Goal: Navigation & Orientation: Find specific page/section

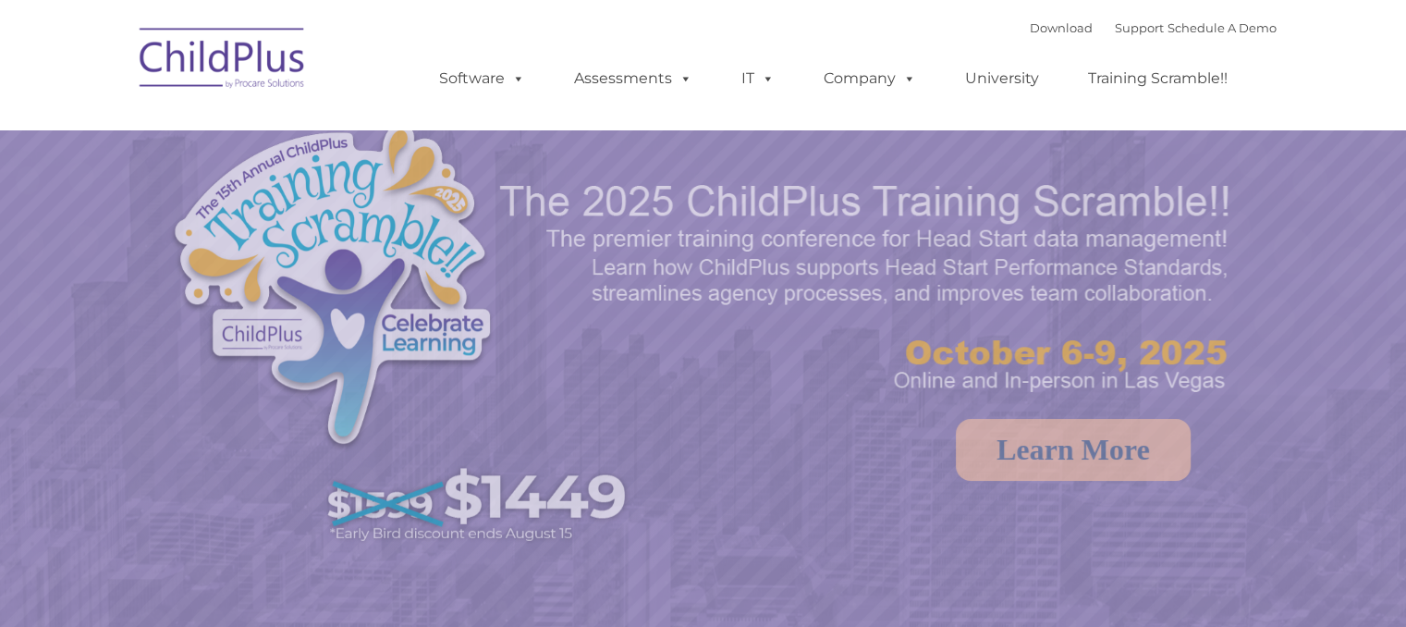
select select "MEDIUM"
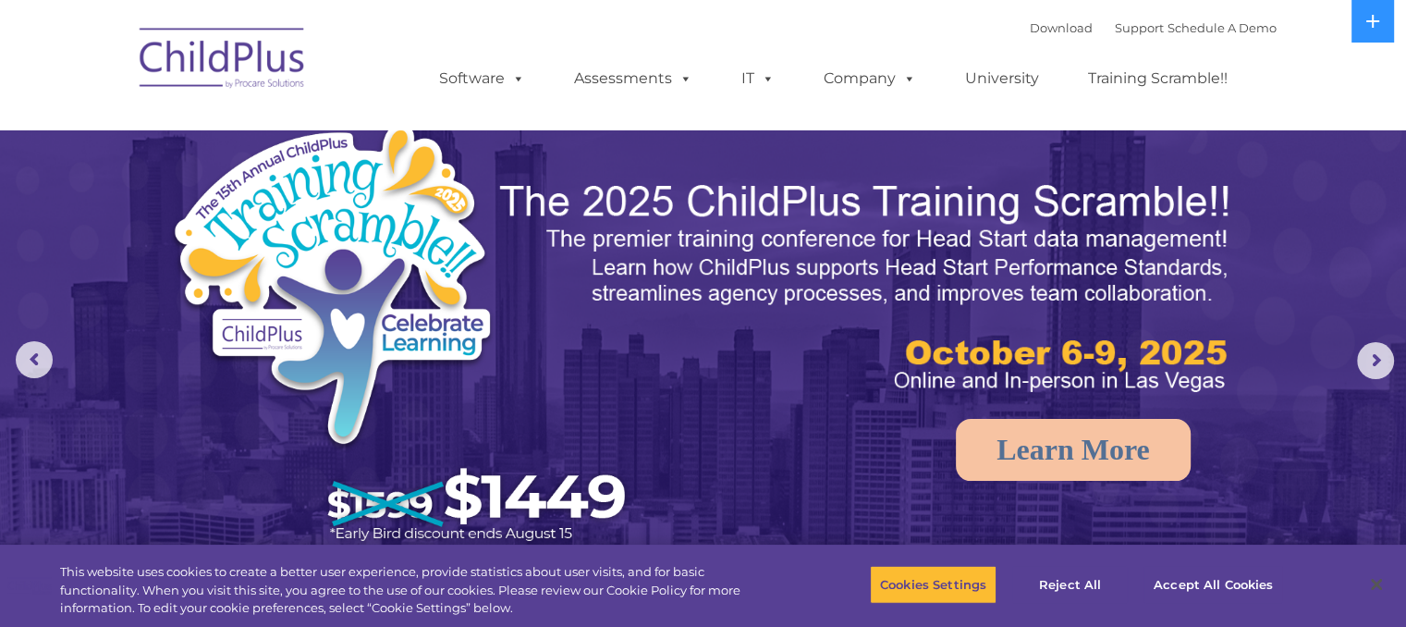
click at [244, 66] on img at bounding box center [222, 61] width 185 height 92
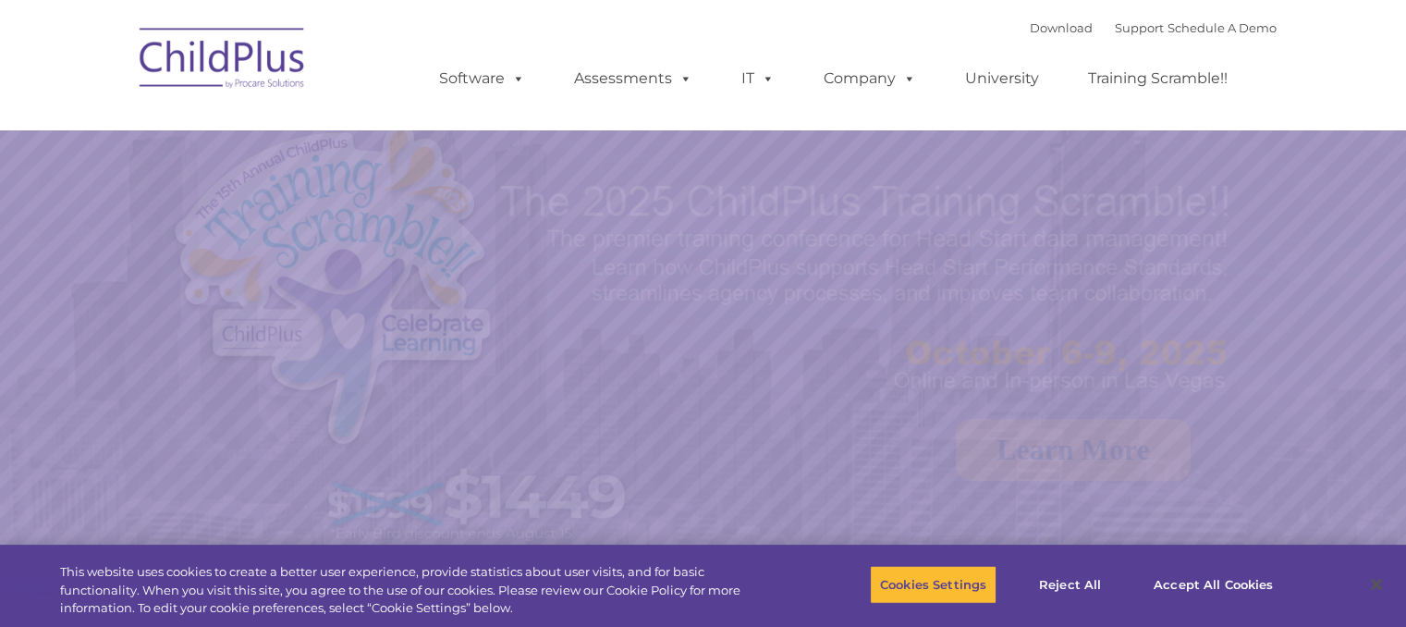
select select "MEDIUM"
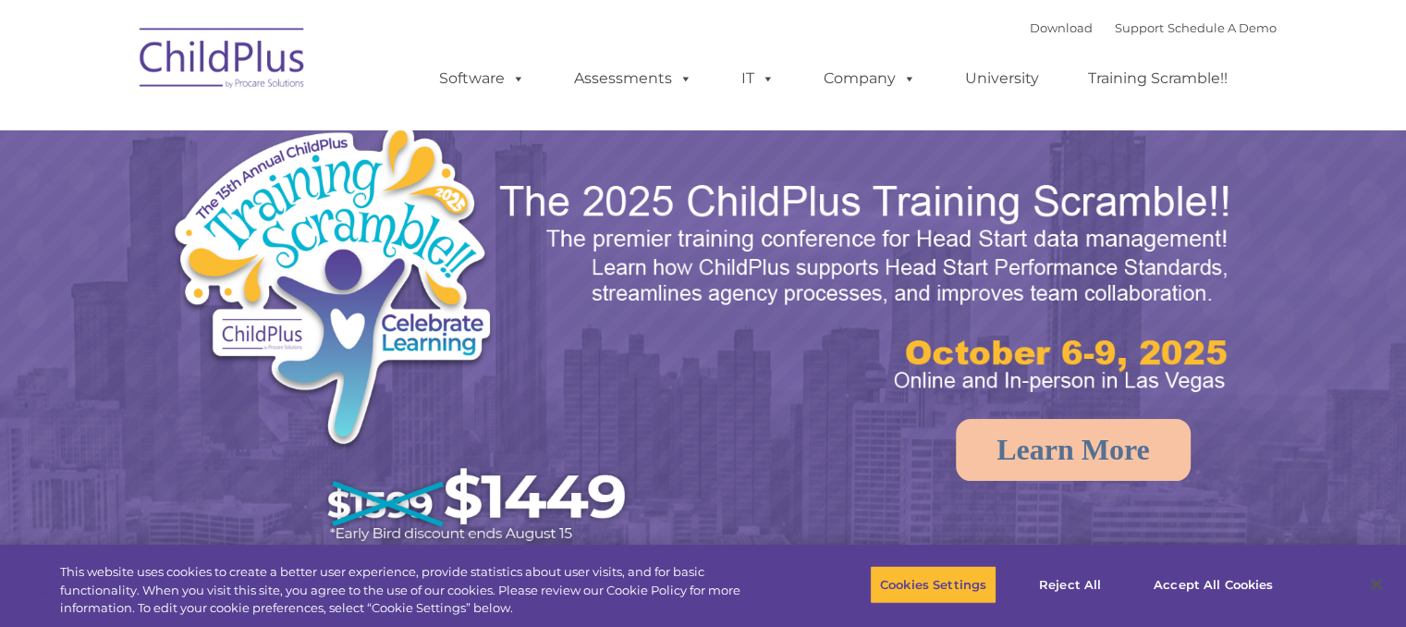
select select "MEDIUM"
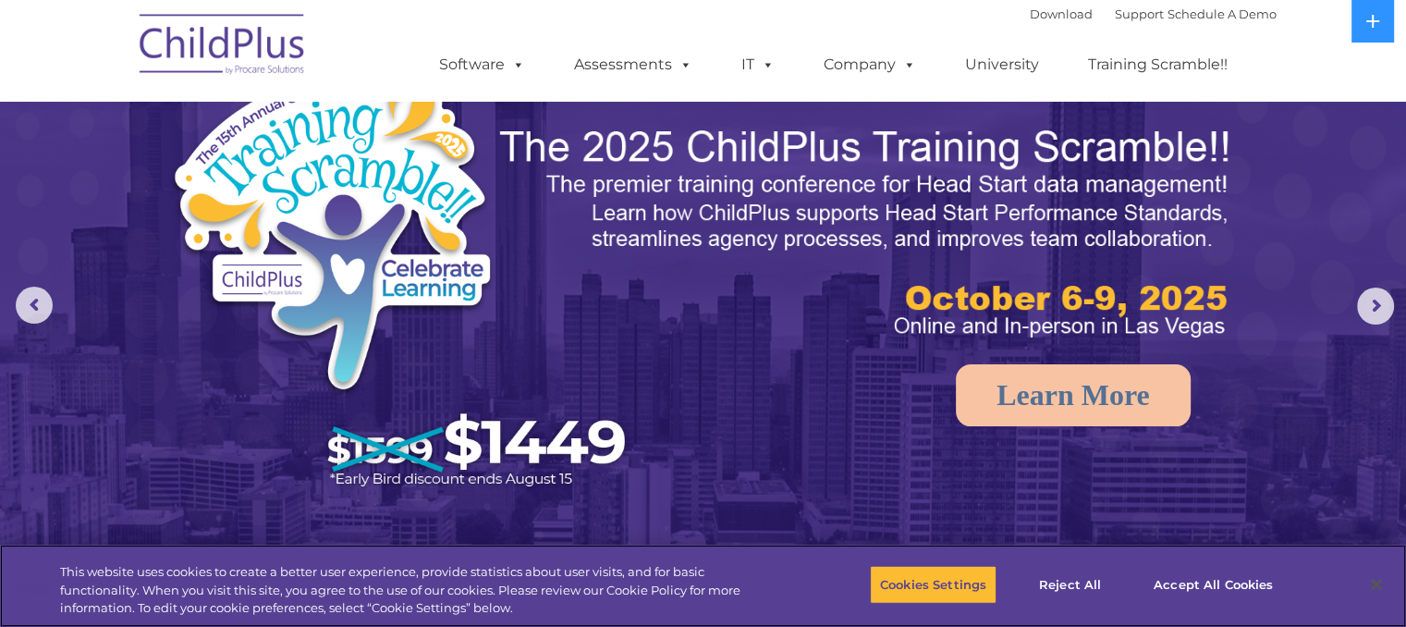
scroll to position [54, 0]
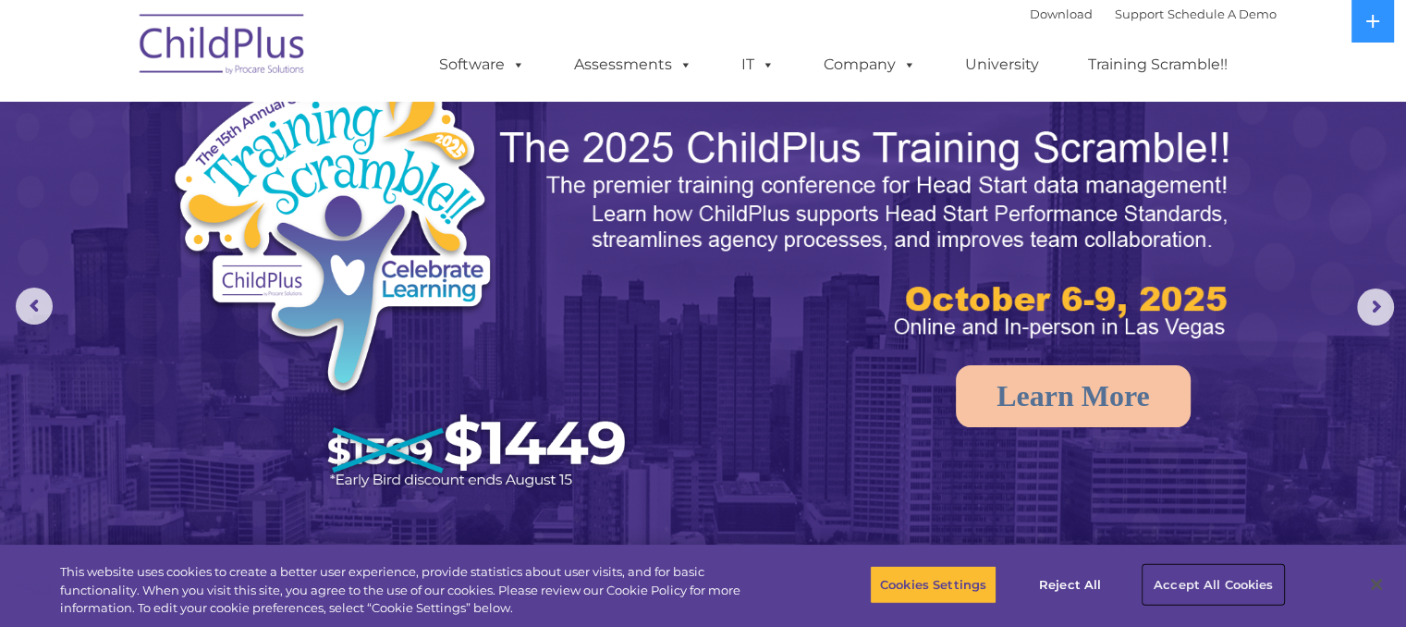
click at [1197, 587] on button "Accept All Cookies" at bounding box center [1213, 584] width 140 height 39
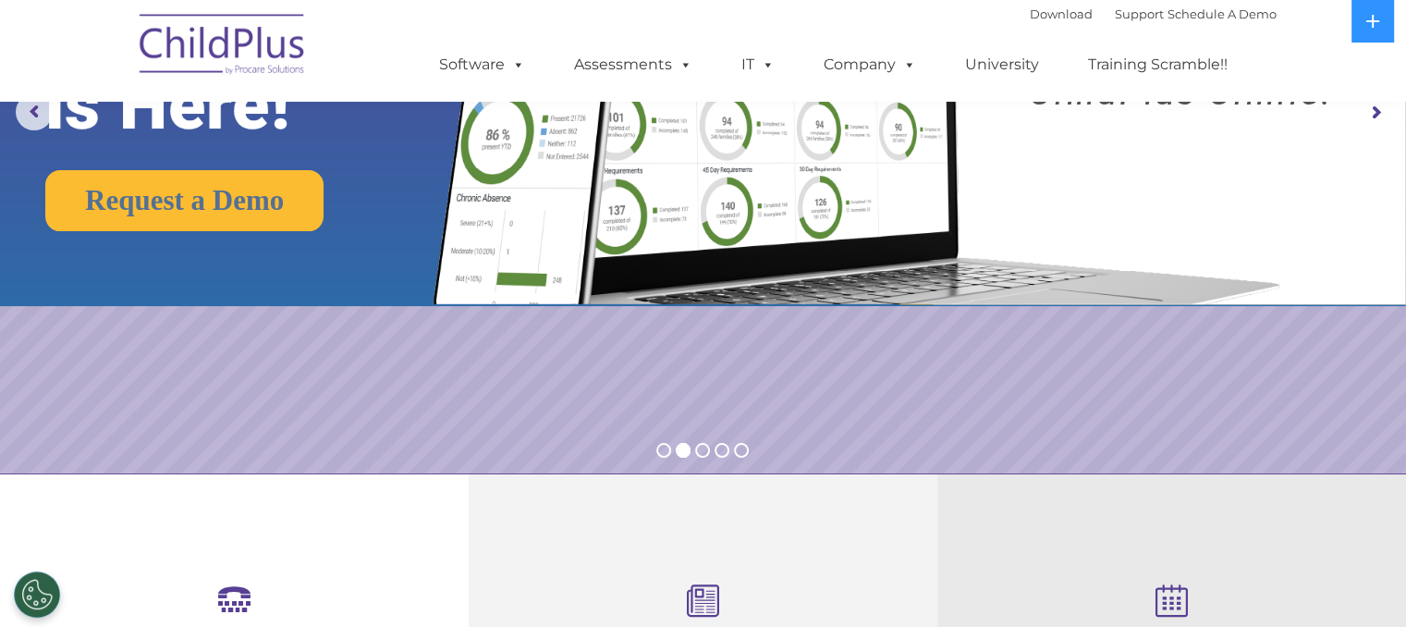
scroll to position [0, 0]
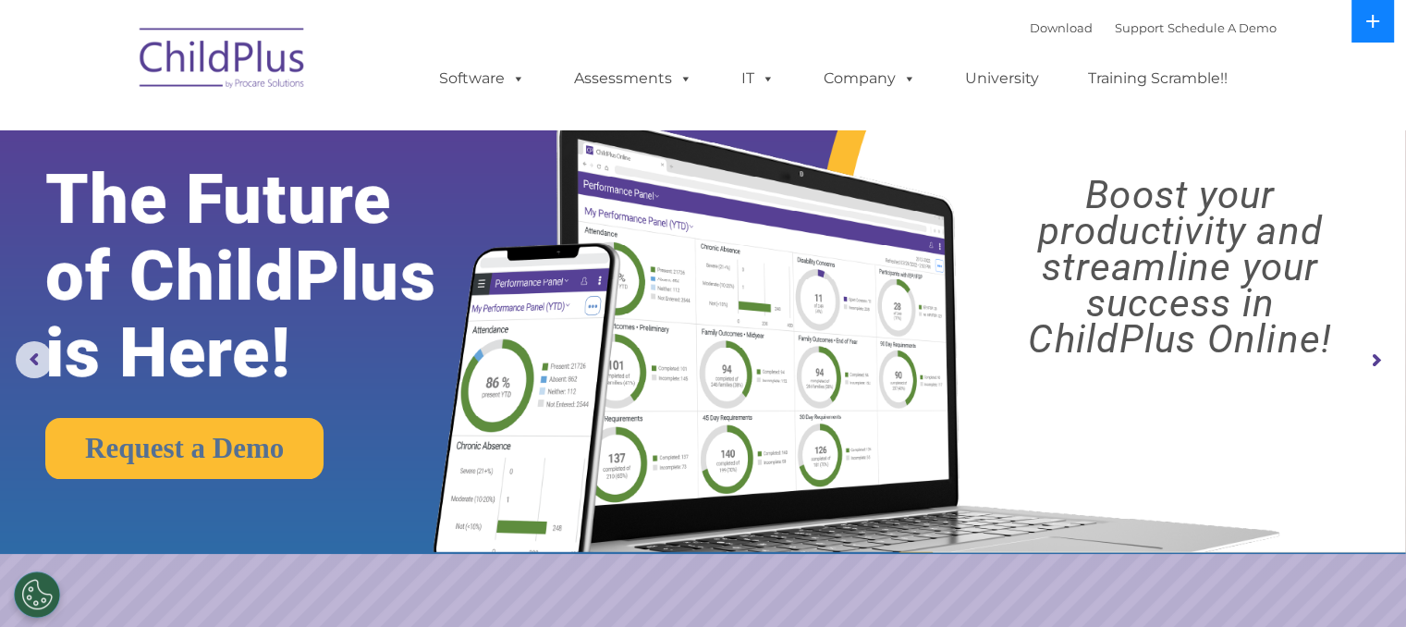
click at [1357, 19] on button at bounding box center [1372, 21] width 43 height 43
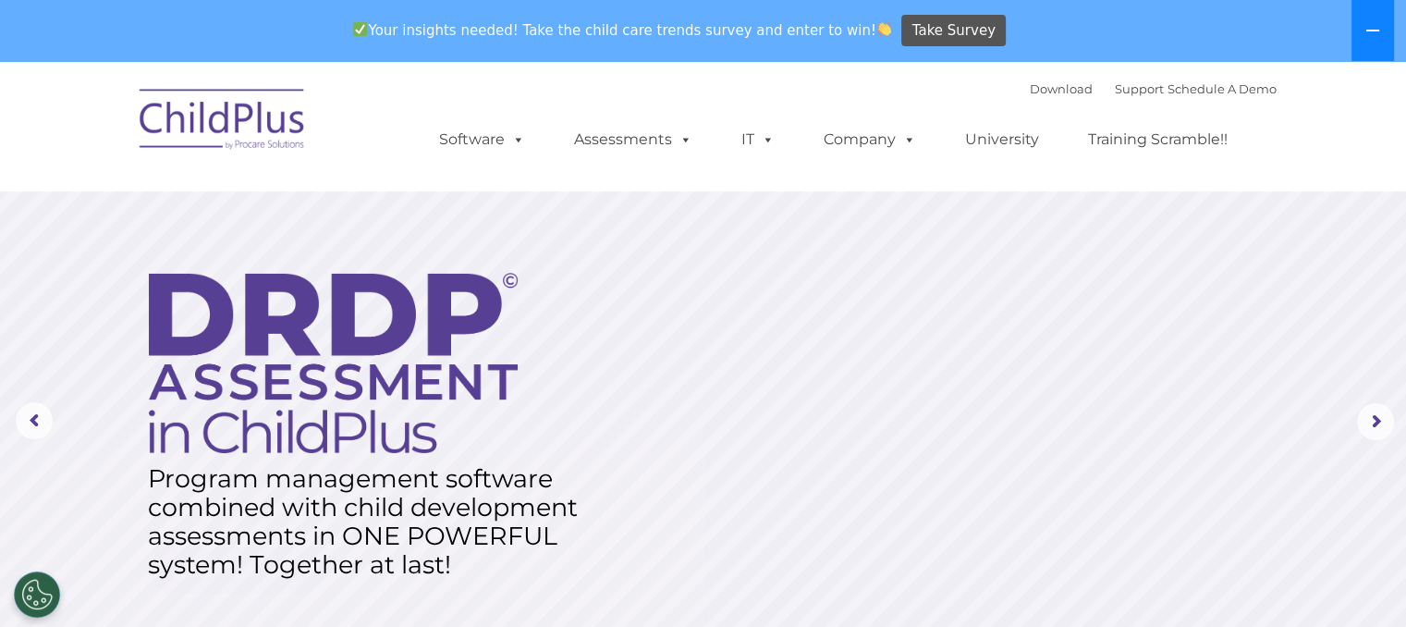
click at [1357, 19] on button at bounding box center [1372, 30] width 43 height 61
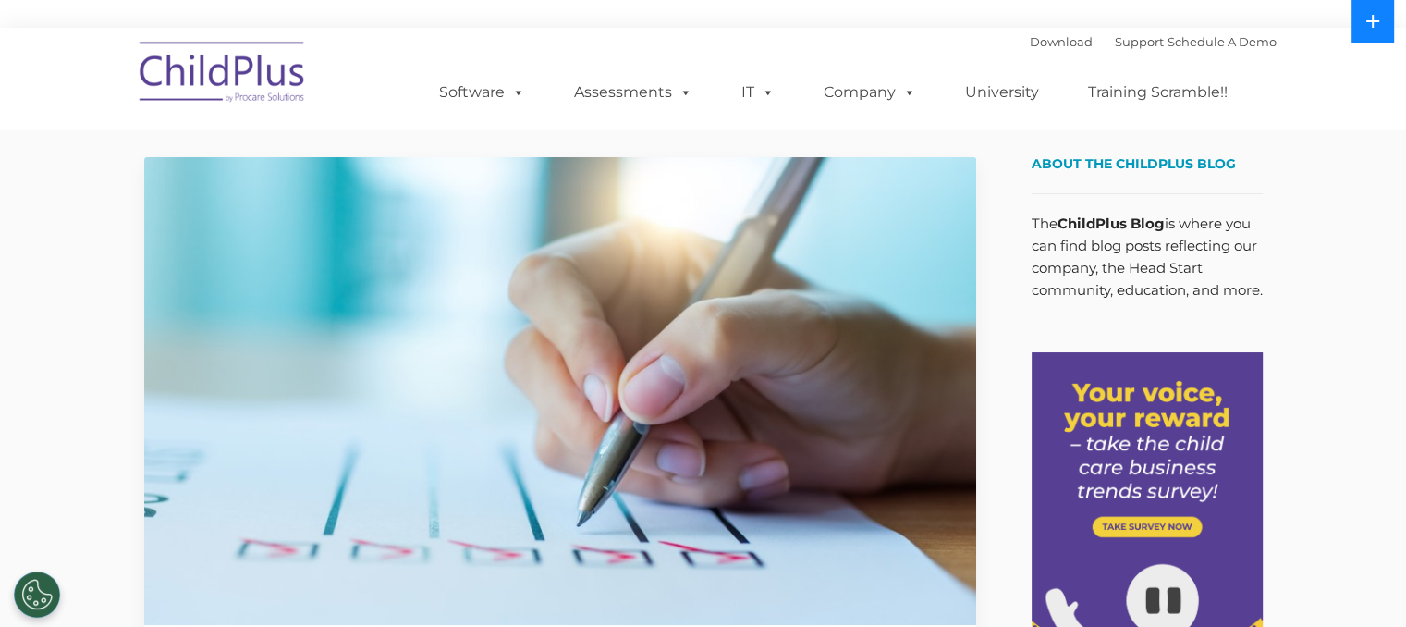
click at [1379, 28] on icon at bounding box center [1372, 21] width 15 height 15
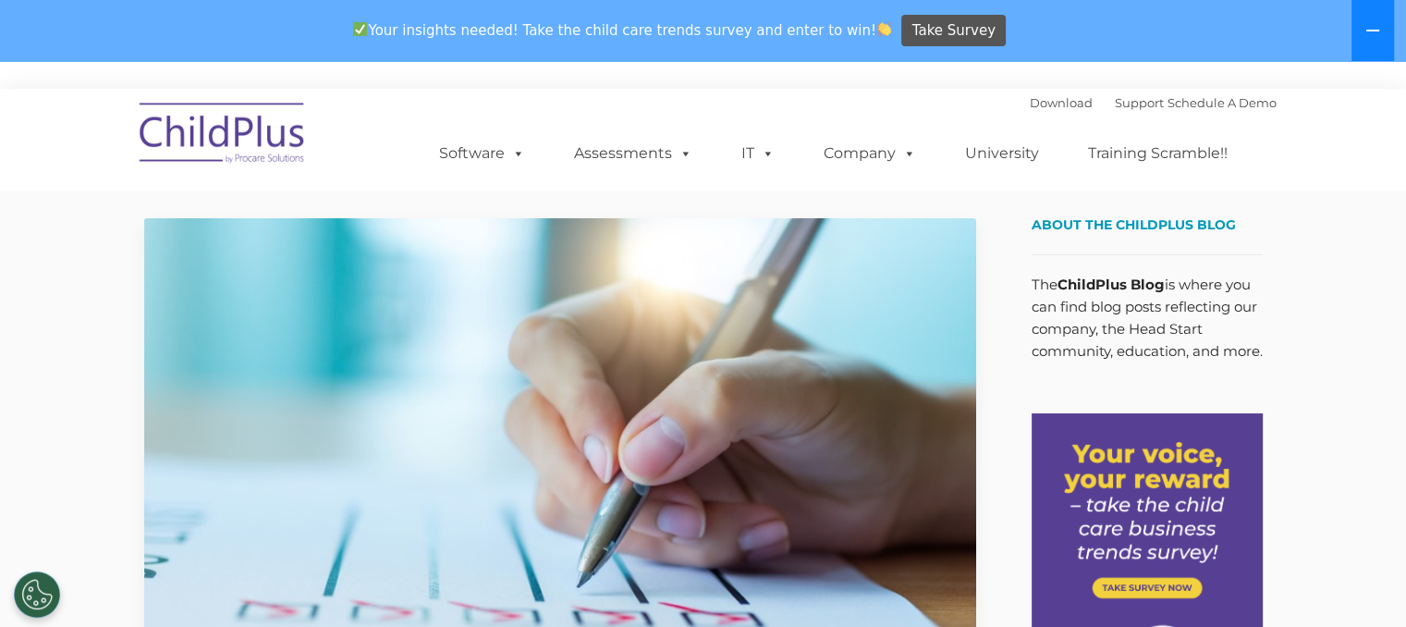
click at [1375, 42] on button at bounding box center [1372, 30] width 43 height 61
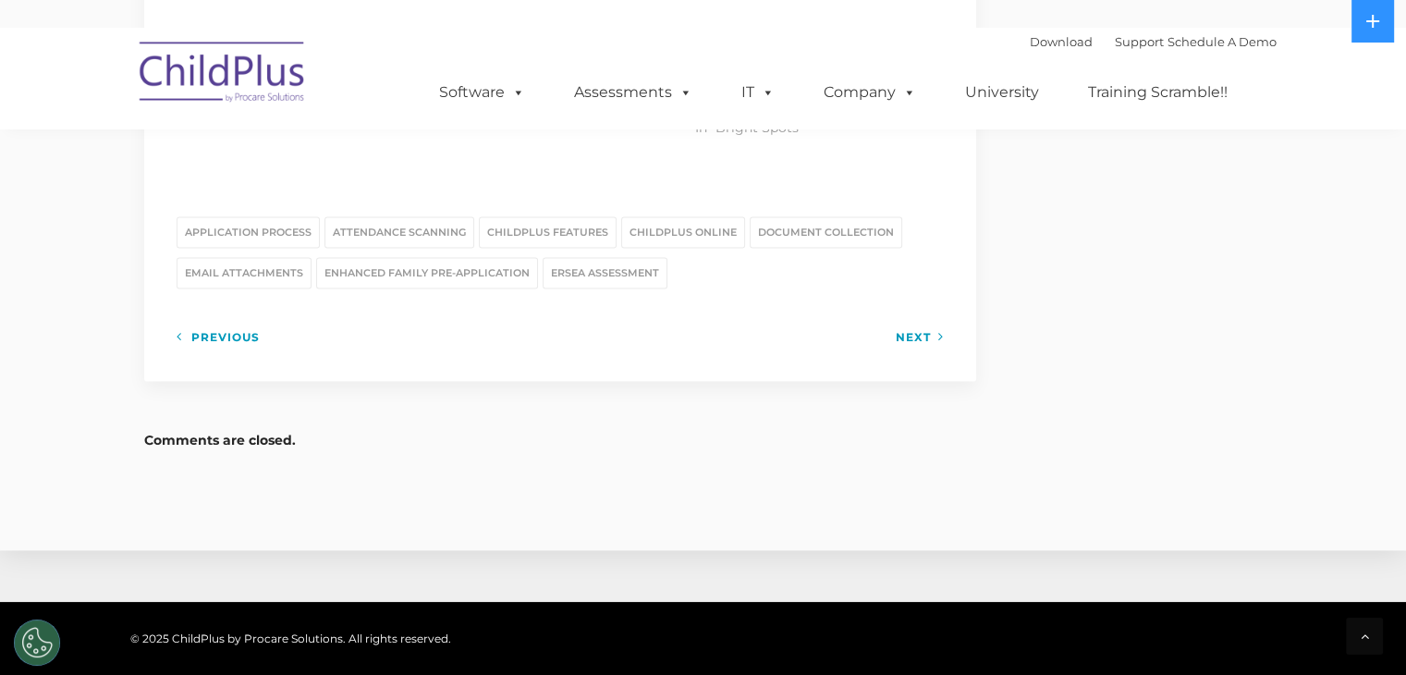
scroll to position [2501, 0]
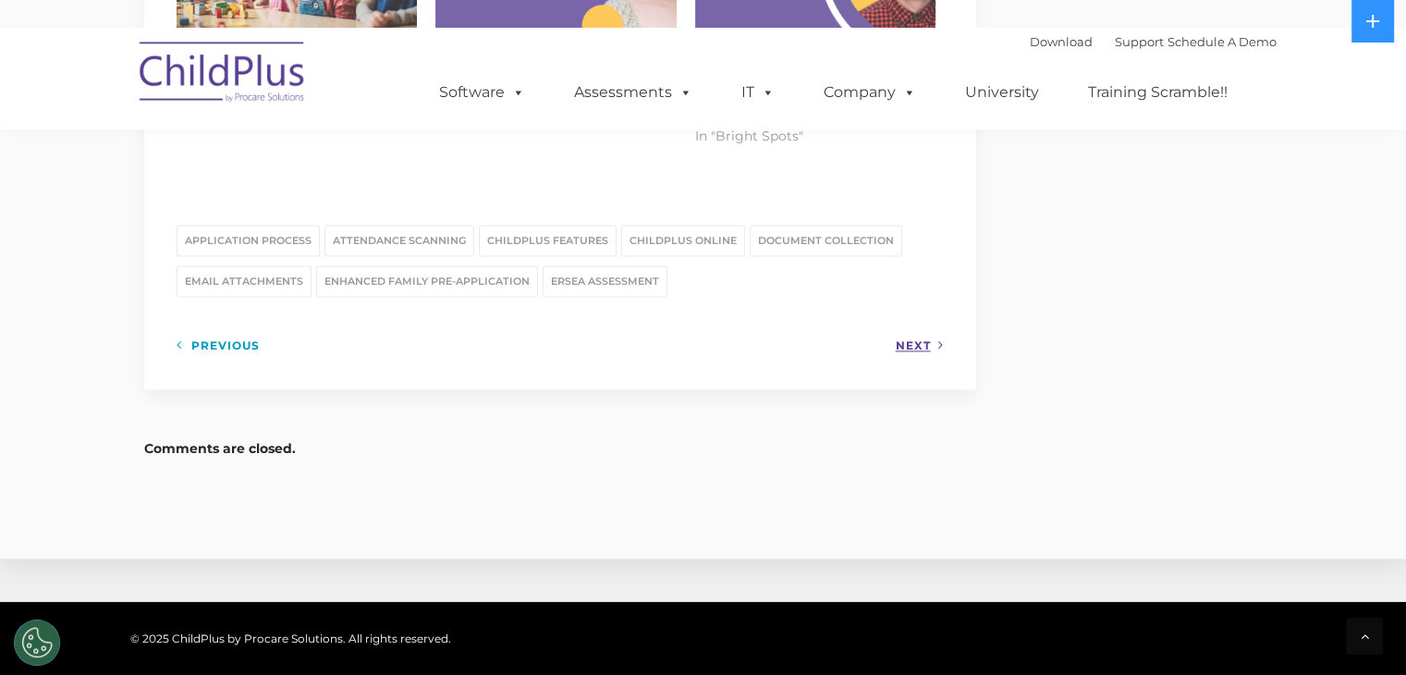
click at [910, 334] on link "Next" at bounding box center [920, 345] width 48 height 23
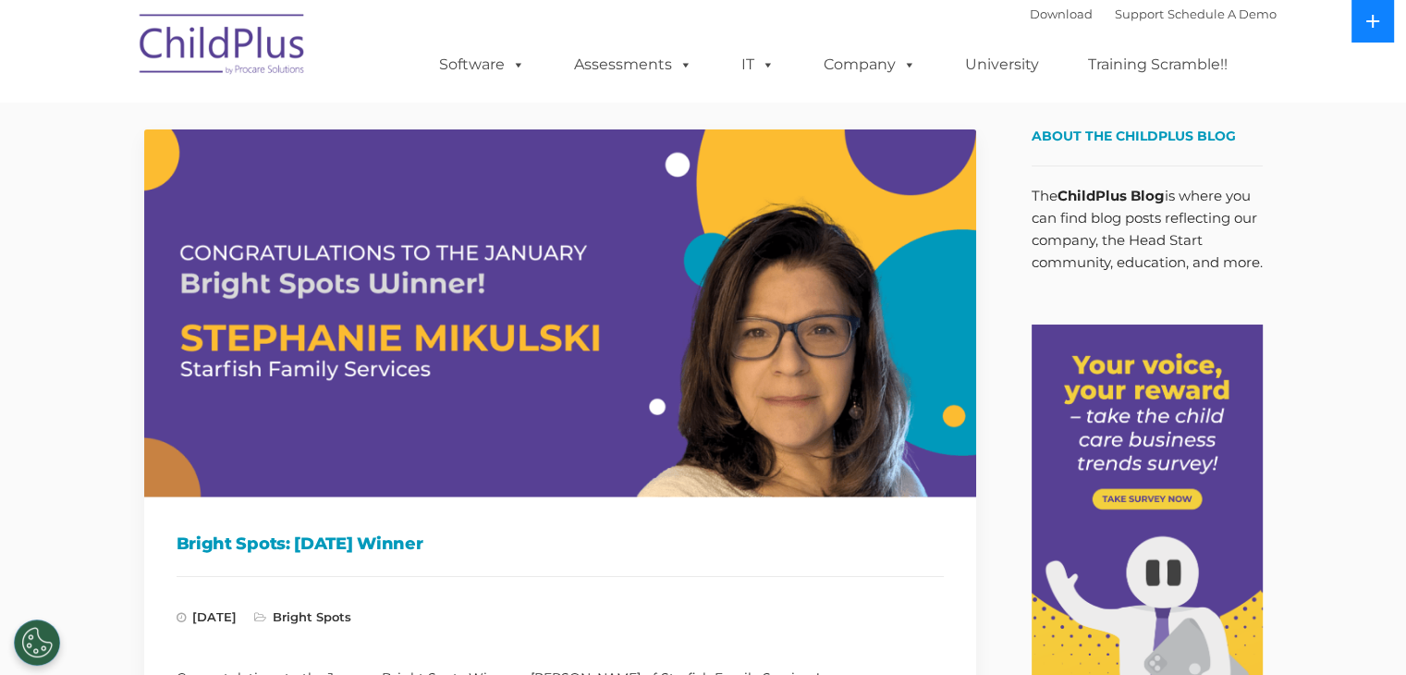
click at [1377, 28] on icon at bounding box center [1372, 21] width 15 height 15
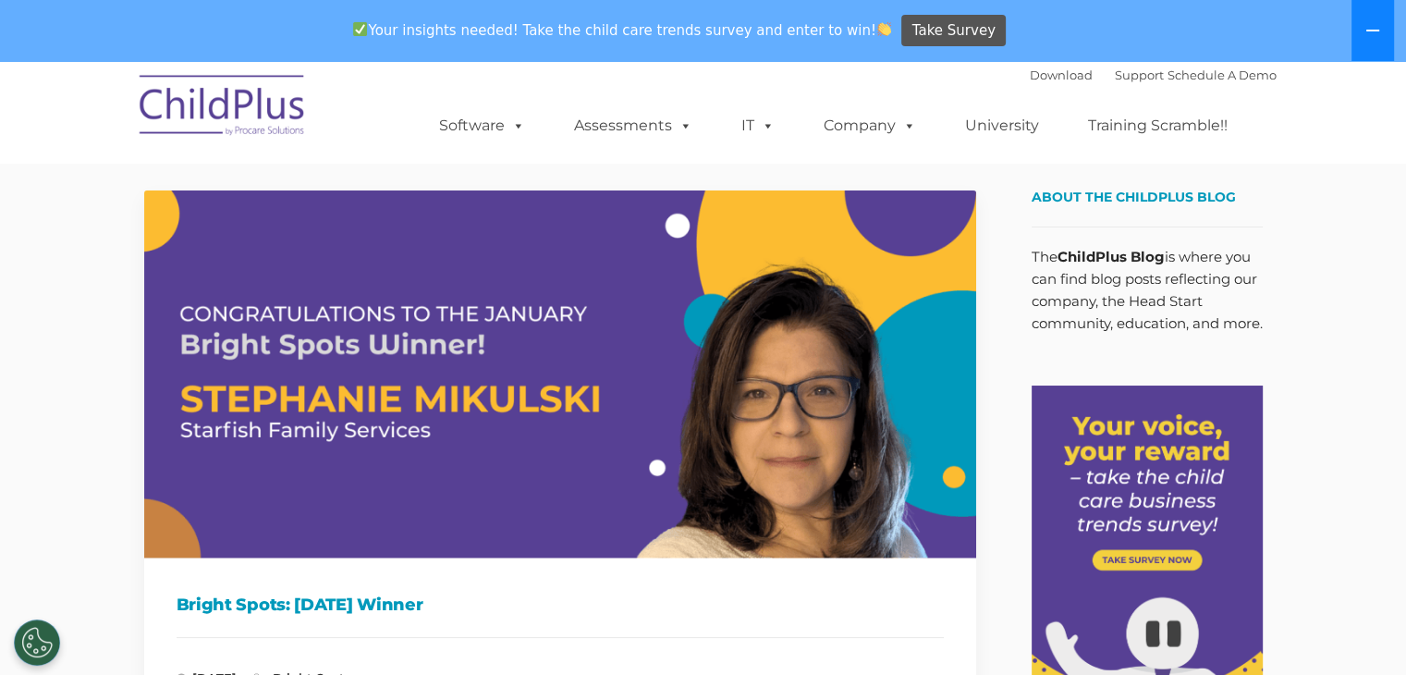
click at [1377, 28] on icon at bounding box center [1372, 30] width 15 height 15
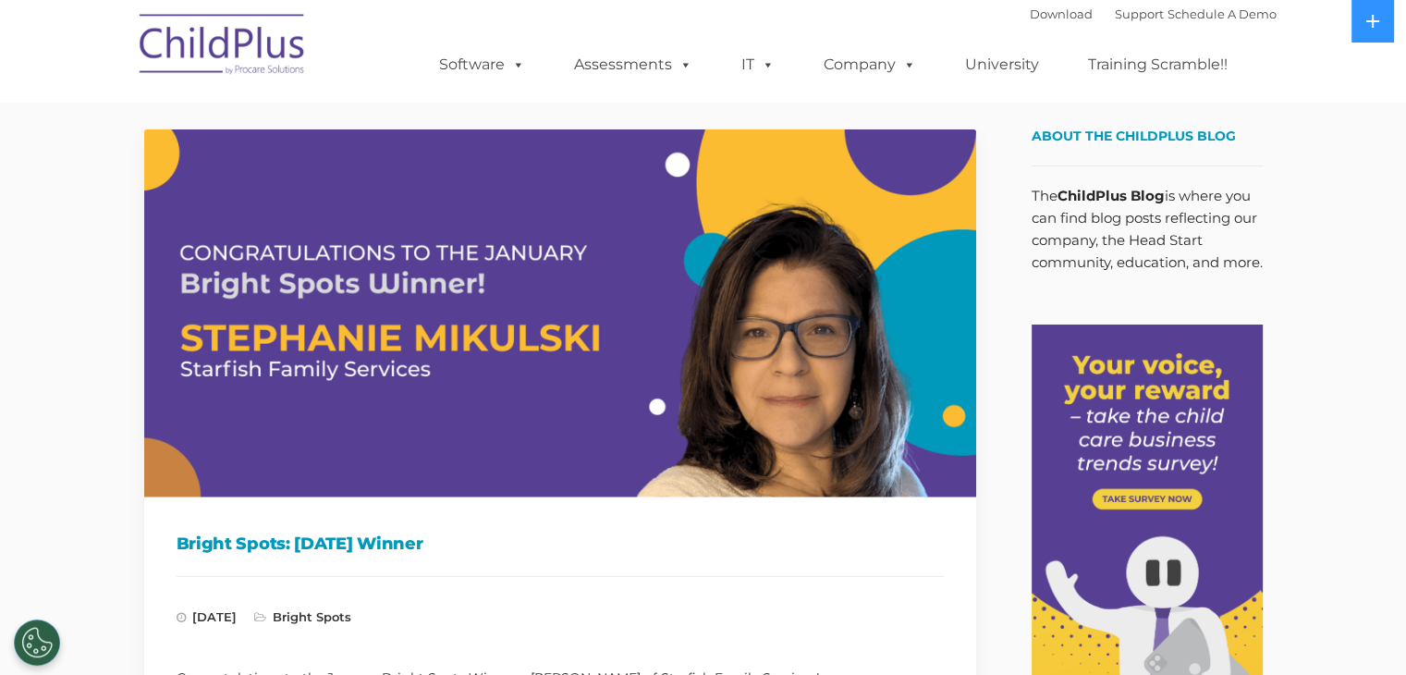
click at [202, 60] on img at bounding box center [222, 47] width 185 height 92
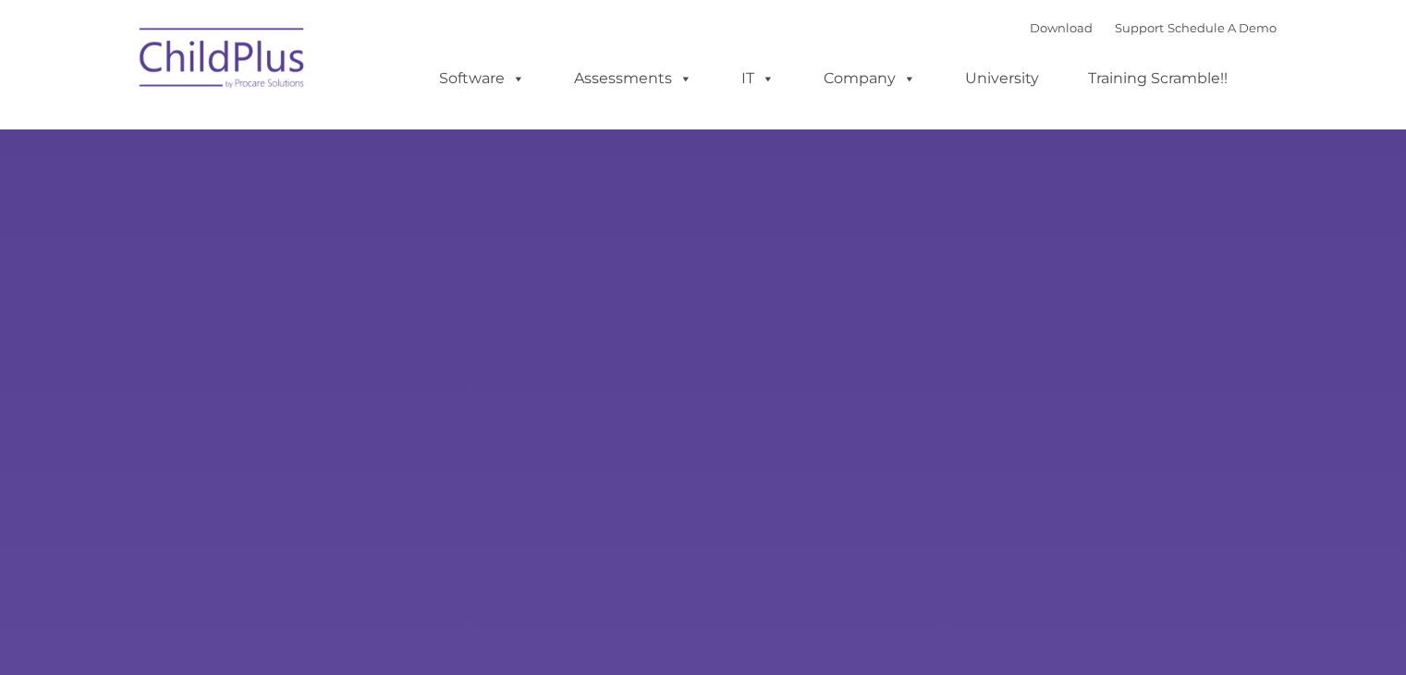
type input ""
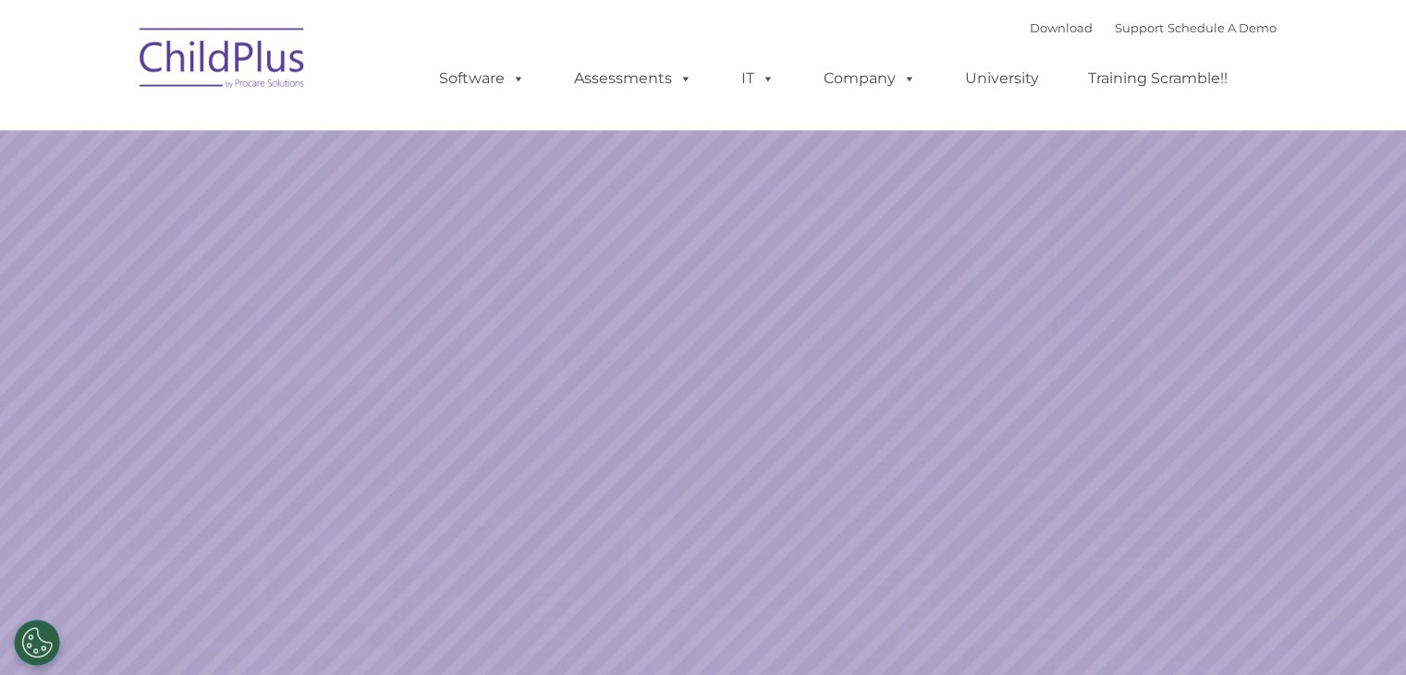
select select "MEDIUM"
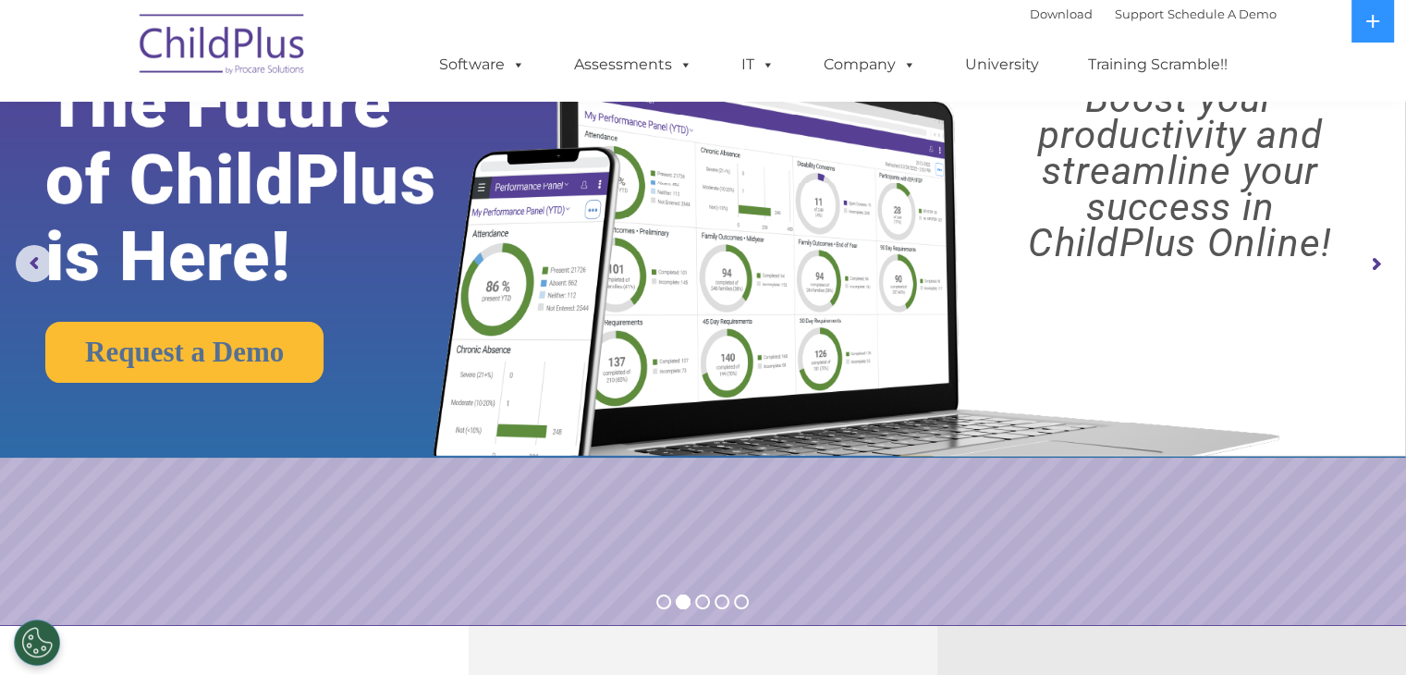
scroll to position [80, 0]
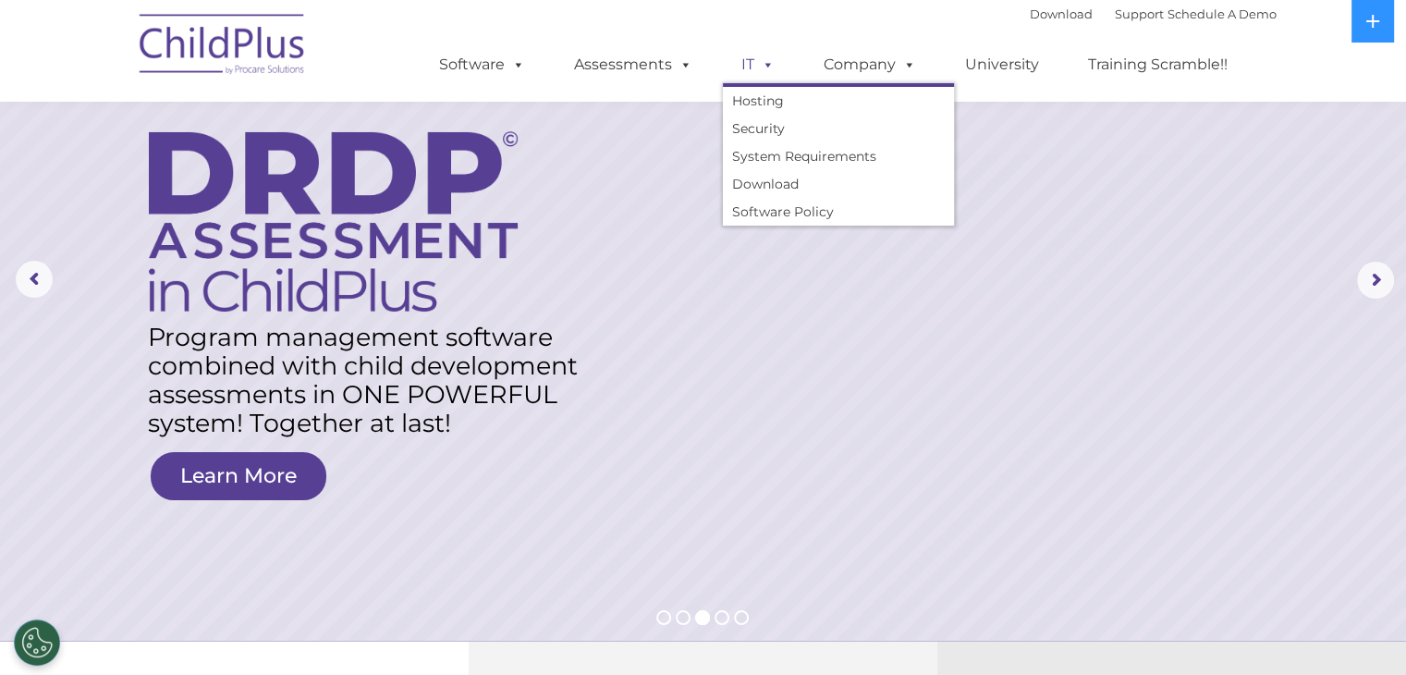
click at [741, 68] on link "IT" at bounding box center [758, 64] width 70 height 37
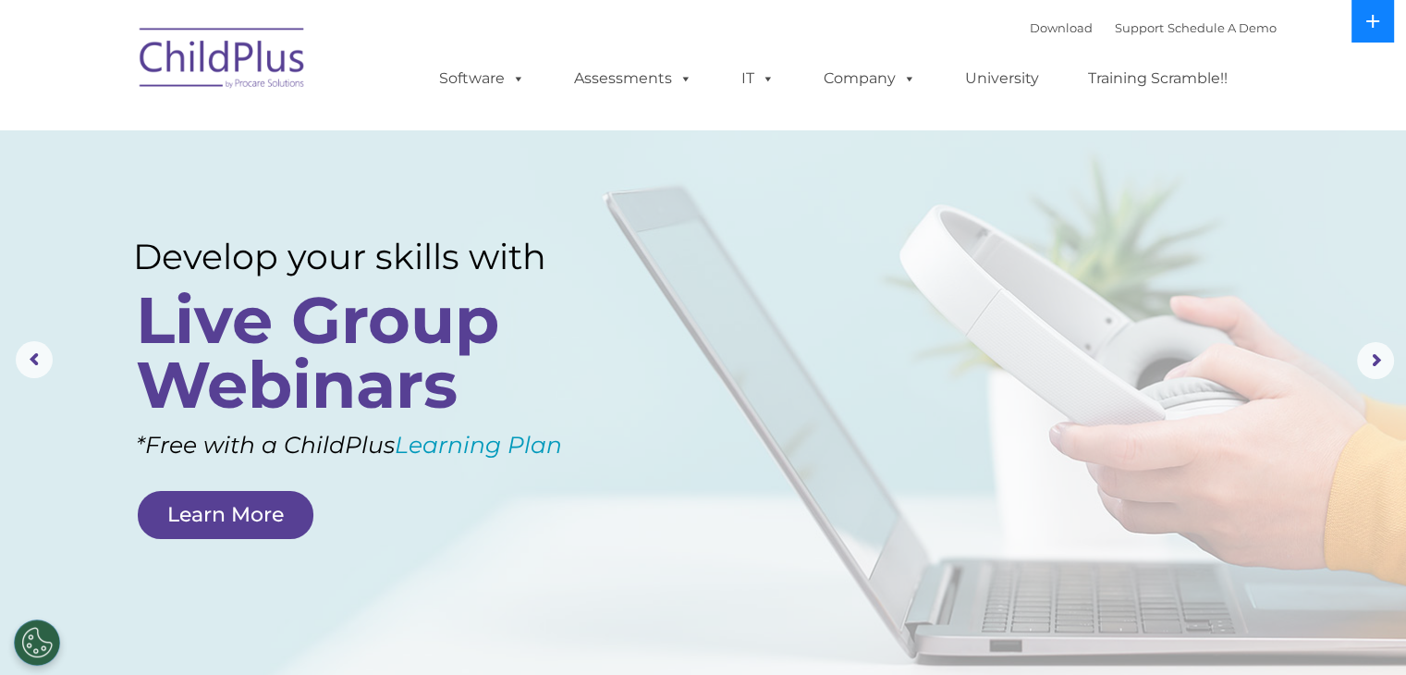
click at [1381, 21] on button at bounding box center [1372, 21] width 43 height 43
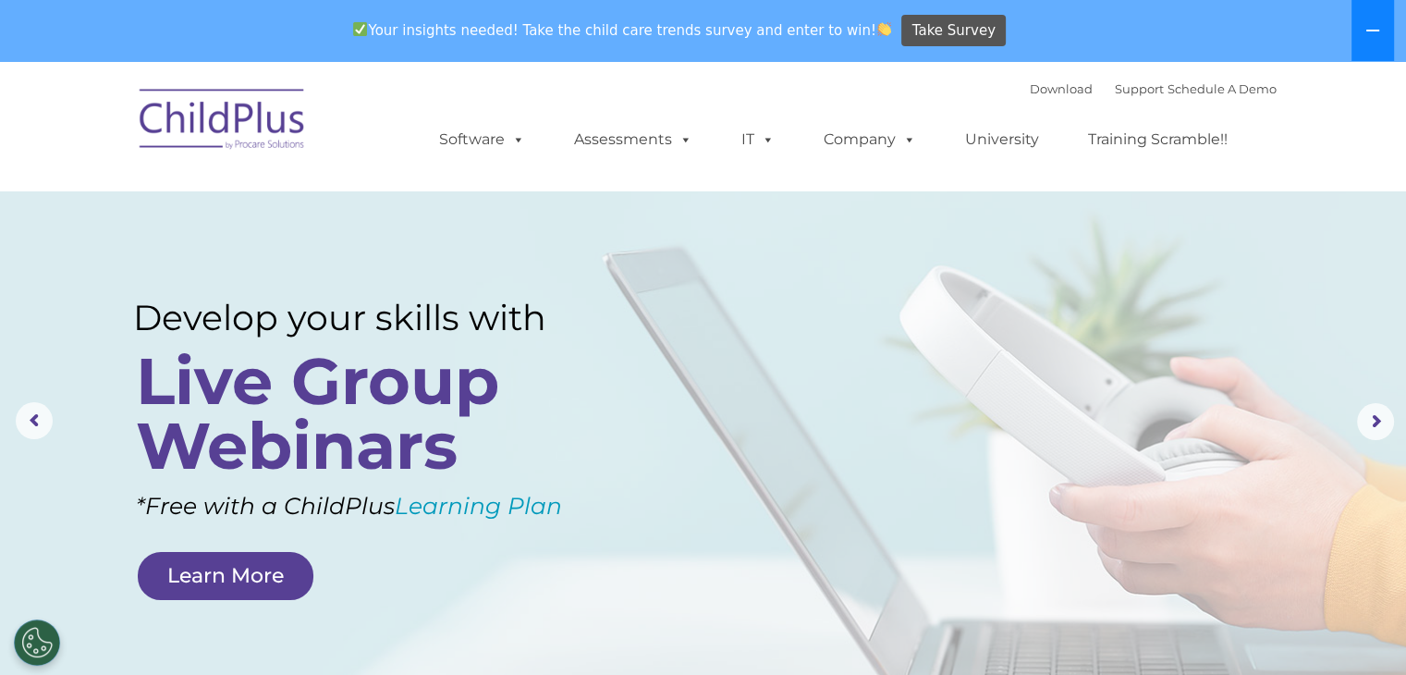
click at [1370, 31] on icon at bounding box center [1372, 31] width 13 height 2
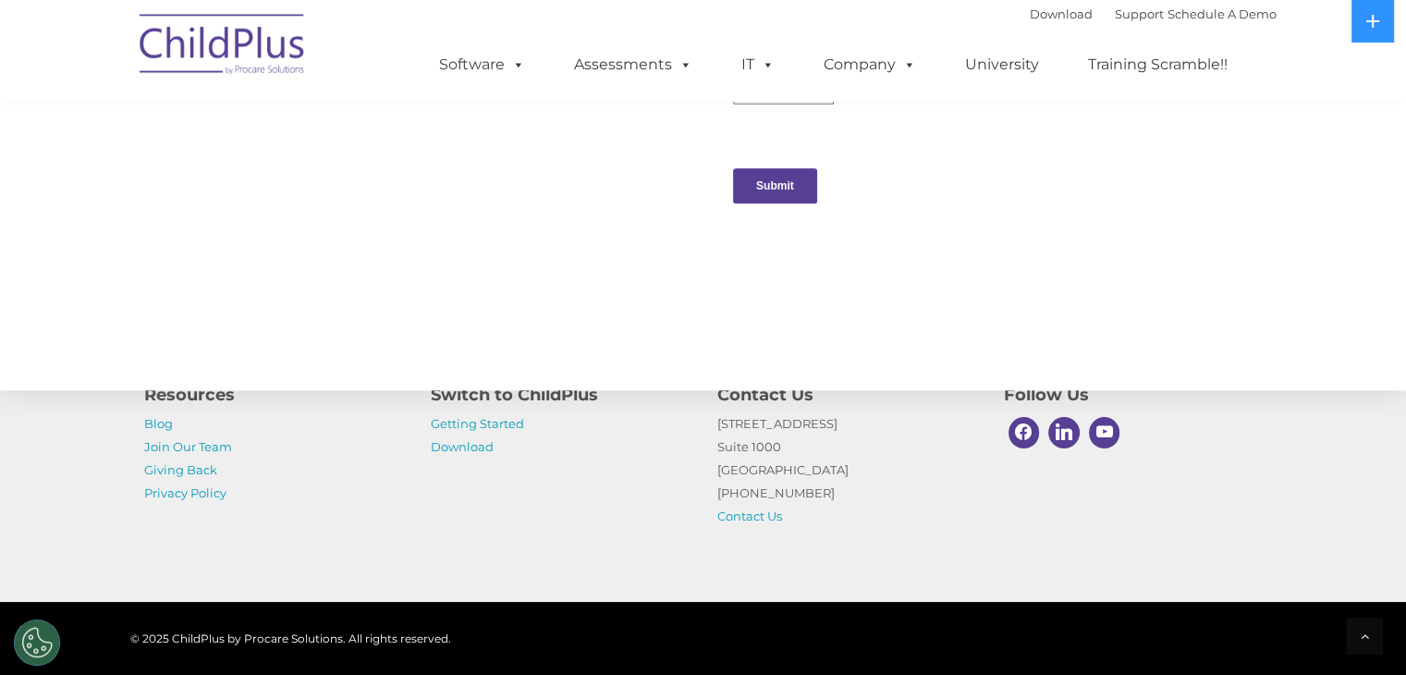
scroll to position [2058, 0]
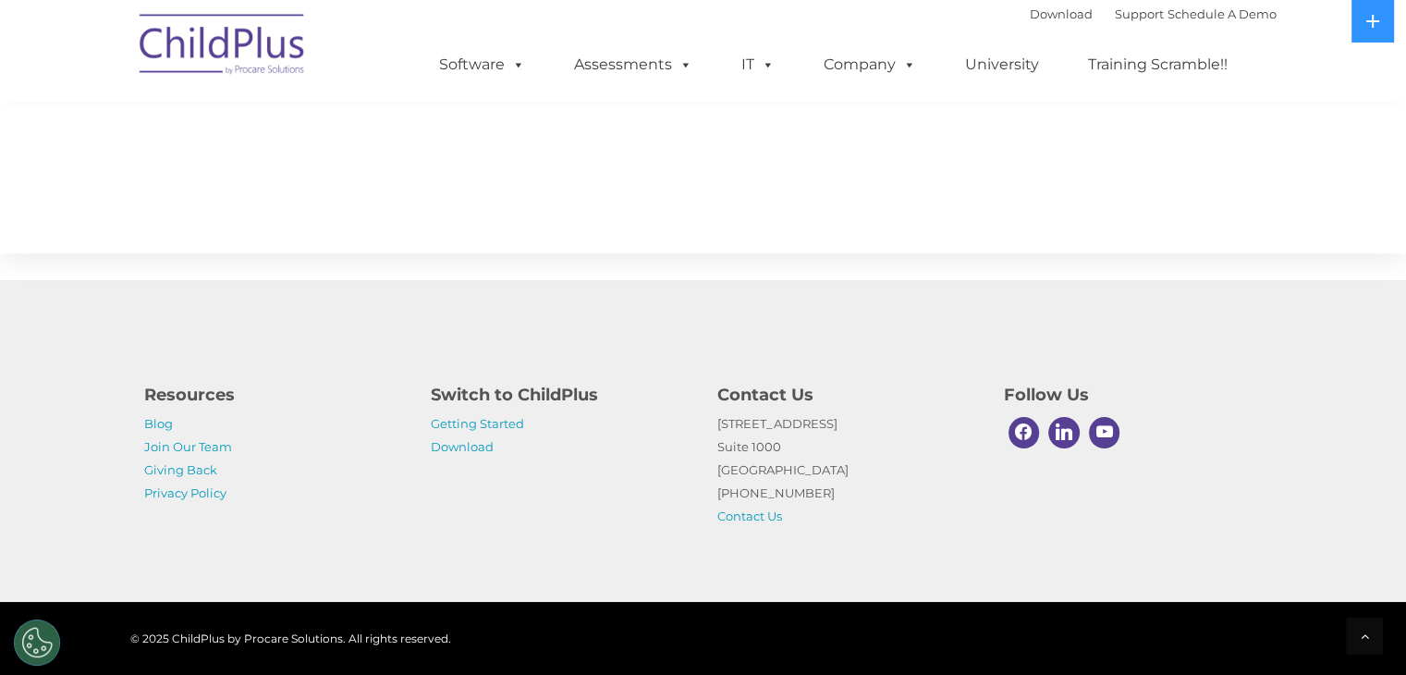
click at [493, 400] on h4 "Switch to ChildPlus" at bounding box center [560, 395] width 259 height 26
